Goal: Communication & Community: Answer question/provide support

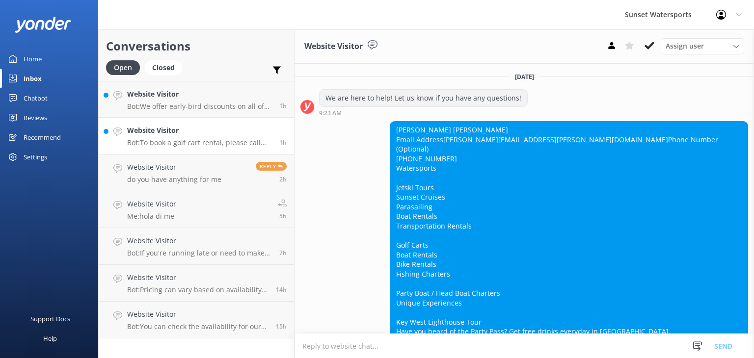
scroll to position [6127, 0]
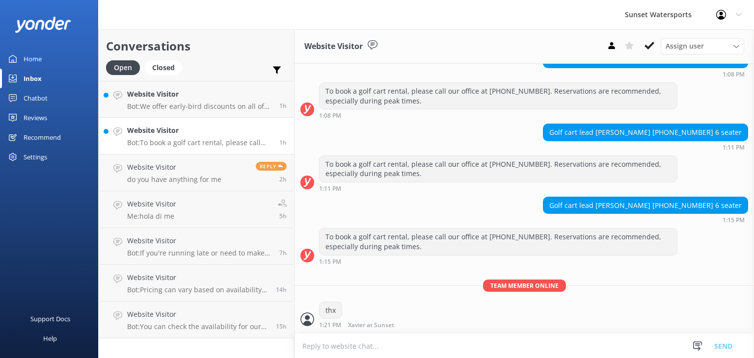
click at [180, 139] on p "Bot: To book a golf cart rental, please call our office at [PHONE_NUMBER]. Rese…" at bounding box center [199, 142] width 145 height 9
click at [160, 128] on h4 "Website Visitor" at bounding box center [199, 130] width 145 height 11
click at [155, 131] on h4 "Website Visitor" at bounding box center [199, 130] width 145 height 11
click at [153, 91] on h4 "Website Visitor" at bounding box center [199, 94] width 145 height 11
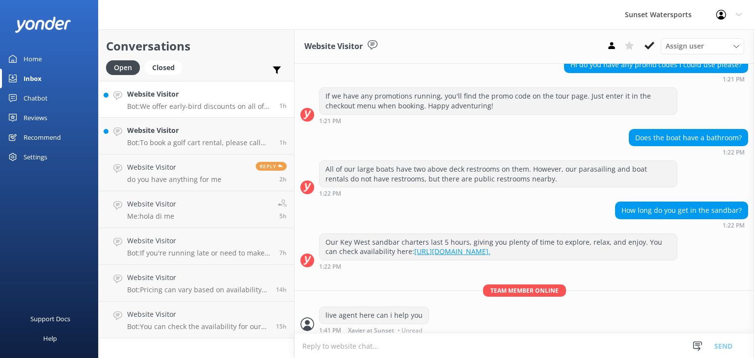
scroll to position [232, 0]
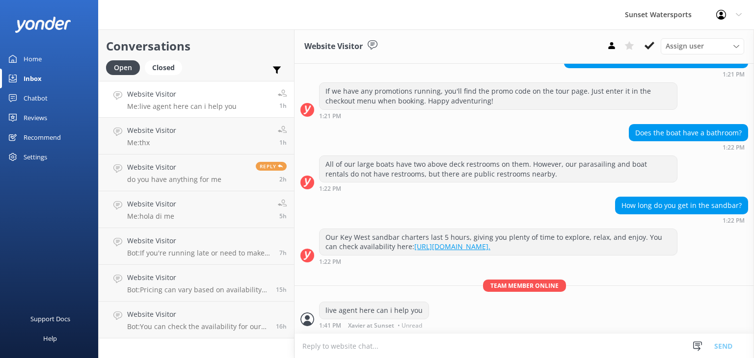
click at [37, 75] on div "Inbox" at bounding box center [33, 79] width 18 height 20
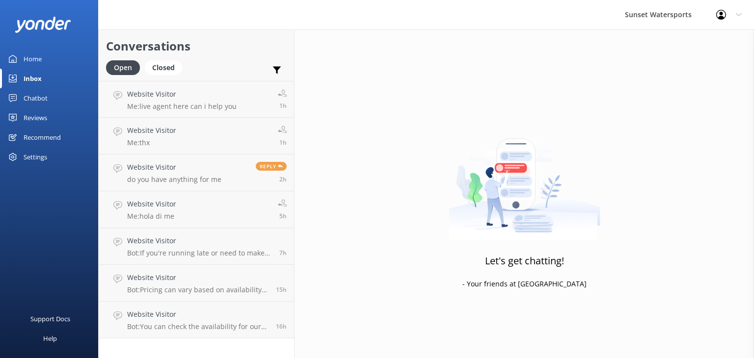
click at [31, 75] on div "Inbox" at bounding box center [33, 79] width 18 height 20
click at [161, 103] on p "Me: live agent here can i help you" at bounding box center [181, 106] width 109 height 9
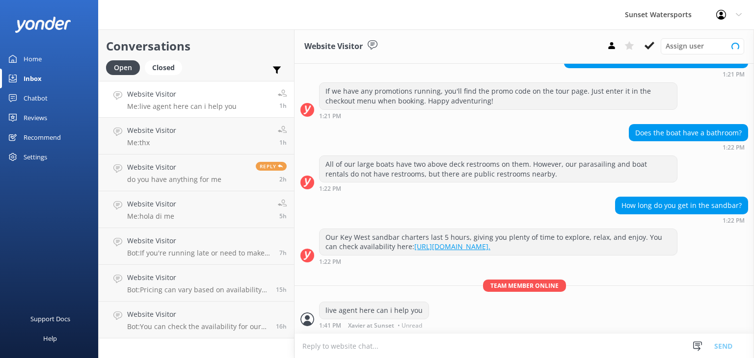
scroll to position [232, 0]
